Goal: Ask a question: Seek information or help from site administrators or community

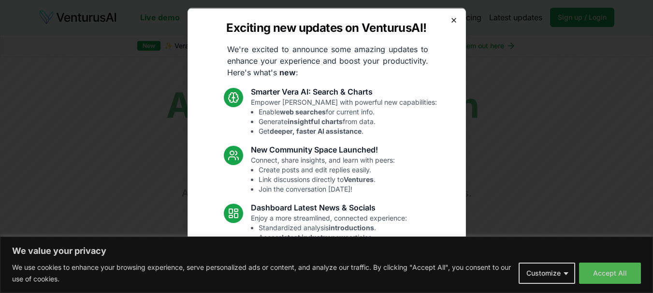
click at [452, 21] on icon "button" at bounding box center [454, 20] width 4 height 4
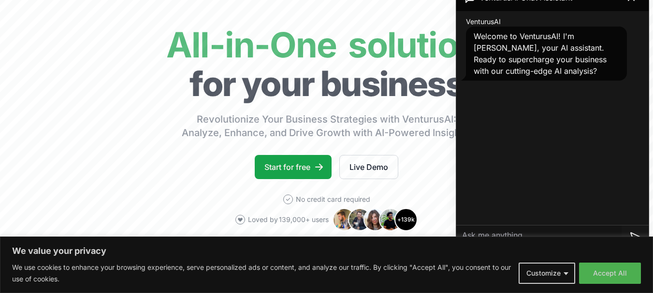
scroll to position [117, 0]
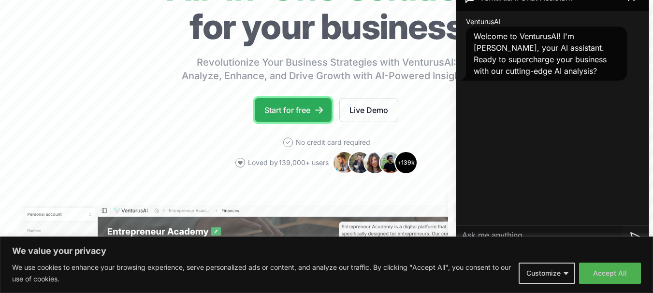
click at [292, 110] on link "Start for free" at bounding box center [293, 110] width 77 height 24
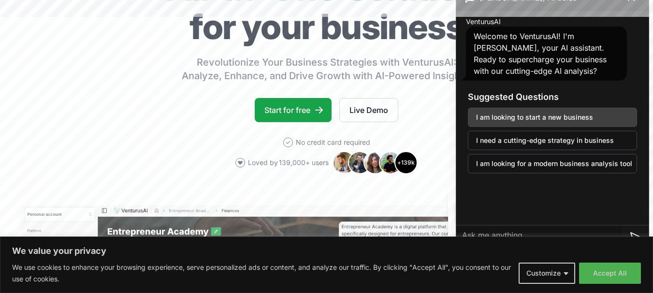
click at [491, 118] on button "I am looking to start a new business" at bounding box center [552, 117] width 169 height 19
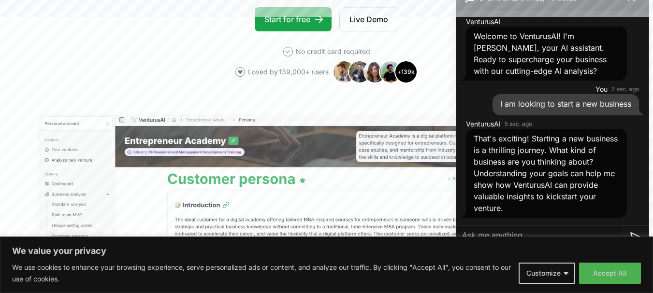
scroll to position [211, 0]
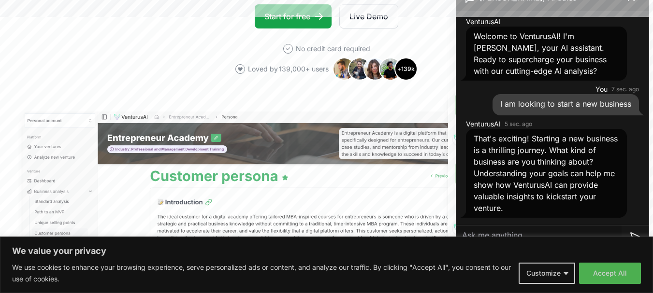
click at [527, 232] on textarea at bounding box center [538, 237] width 165 height 23
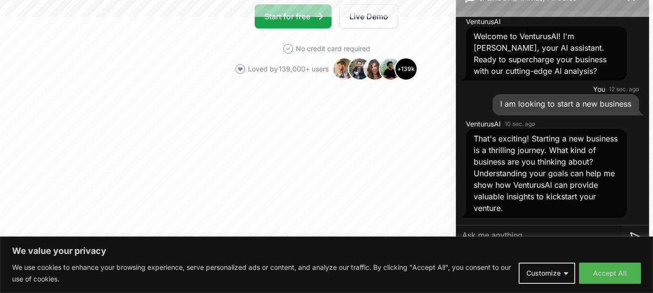
click at [527, 232] on textarea at bounding box center [538, 237] width 165 height 23
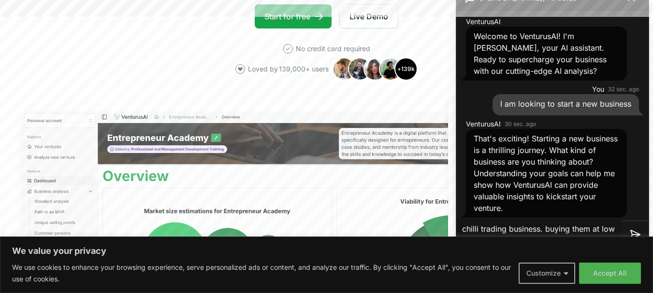
click at [535, 274] on button "Customize" at bounding box center [547, 273] width 57 height 21
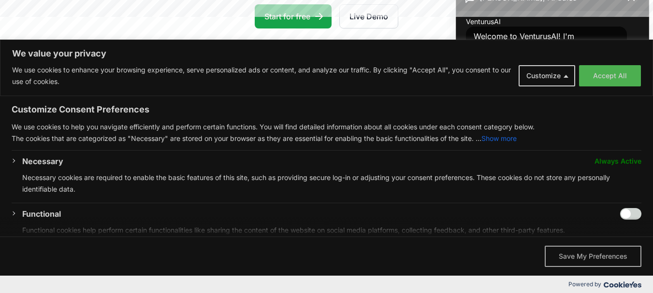
click at [600, 253] on button "Save My Preferences" at bounding box center [593, 256] width 97 height 21
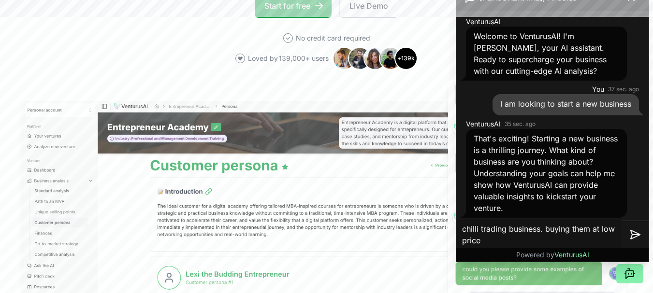
scroll to position [233, 0]
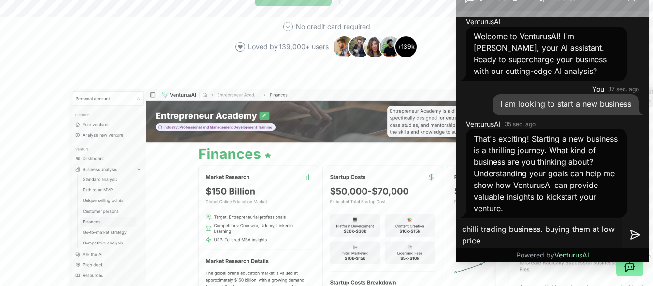
click at [502, 243] on div "[PERSON_NAME], AI Sales VenturusAI Welcome to VenturusAI! I'm [PERSON_NAME], yo…" at bounding box center [552, 123] width 192 height 278
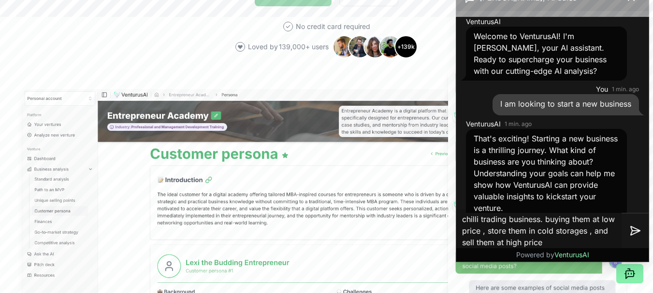
type textarea "chilli trading business. buying them at low price , store them in cold storages…"
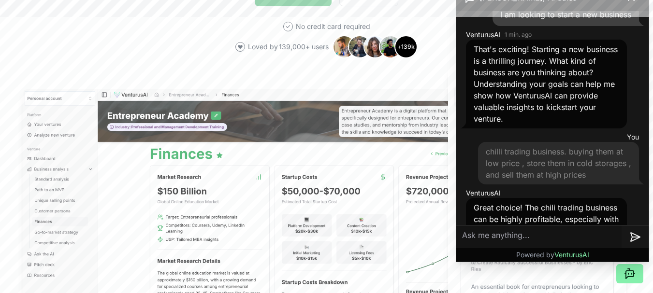
scroll to position [180, 0]
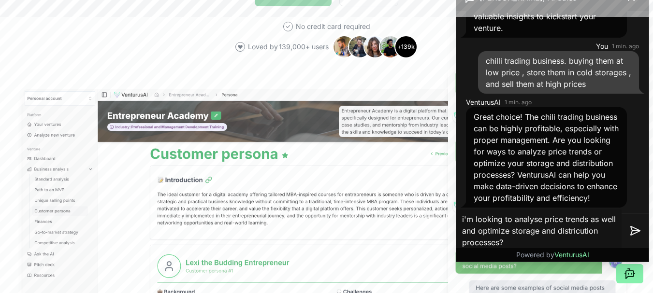
type textarea "i'm looking to analyse price trends as well and optimize storage and districuti…"
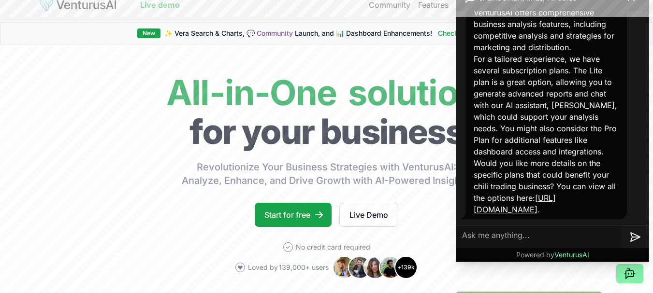
scroll to position [11, 0]
